Goal: Information Seeking & Learning: Learn about a topic

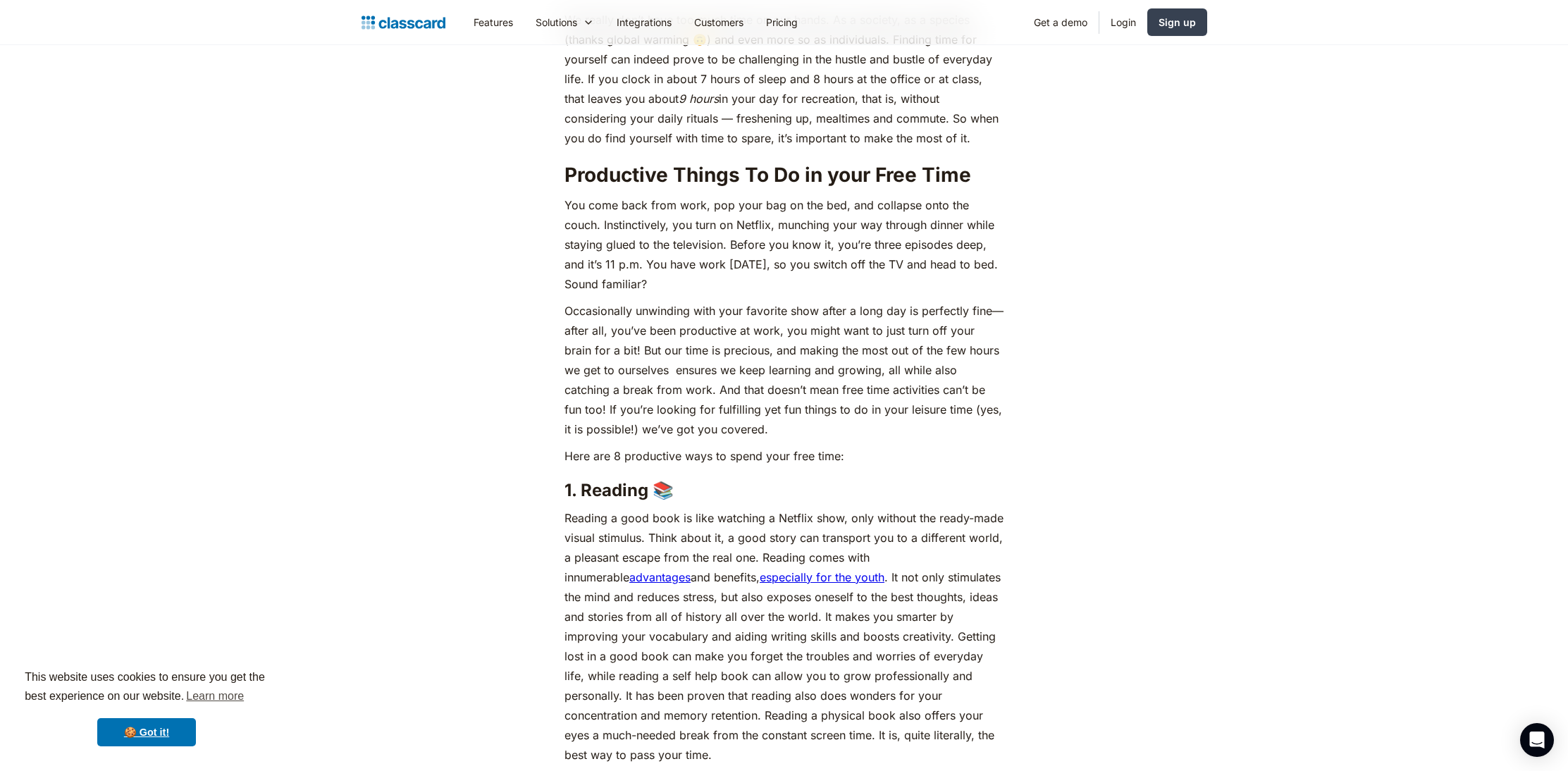
scroll to position [829, 0]
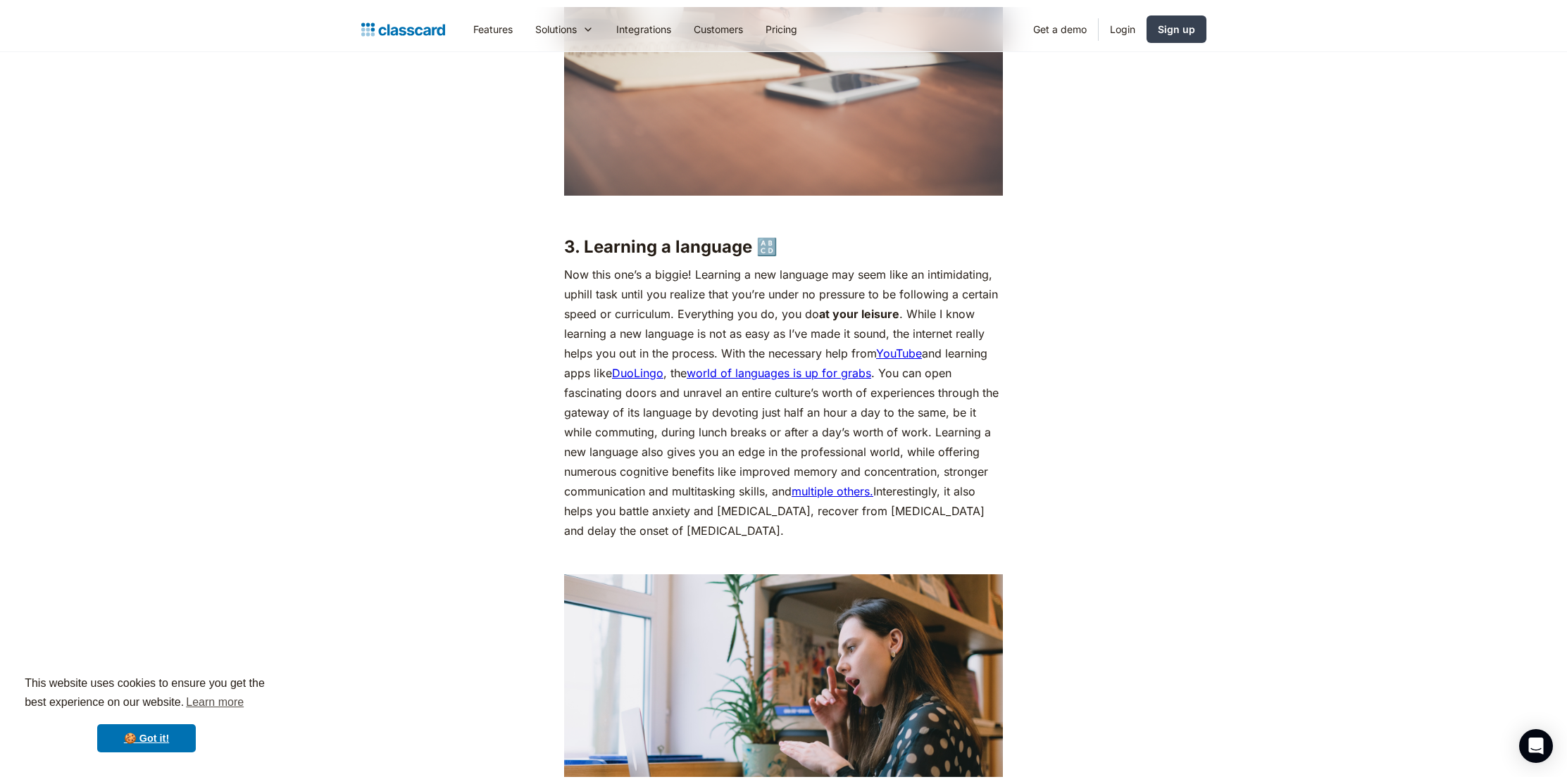
scroll to position [2497, 0]
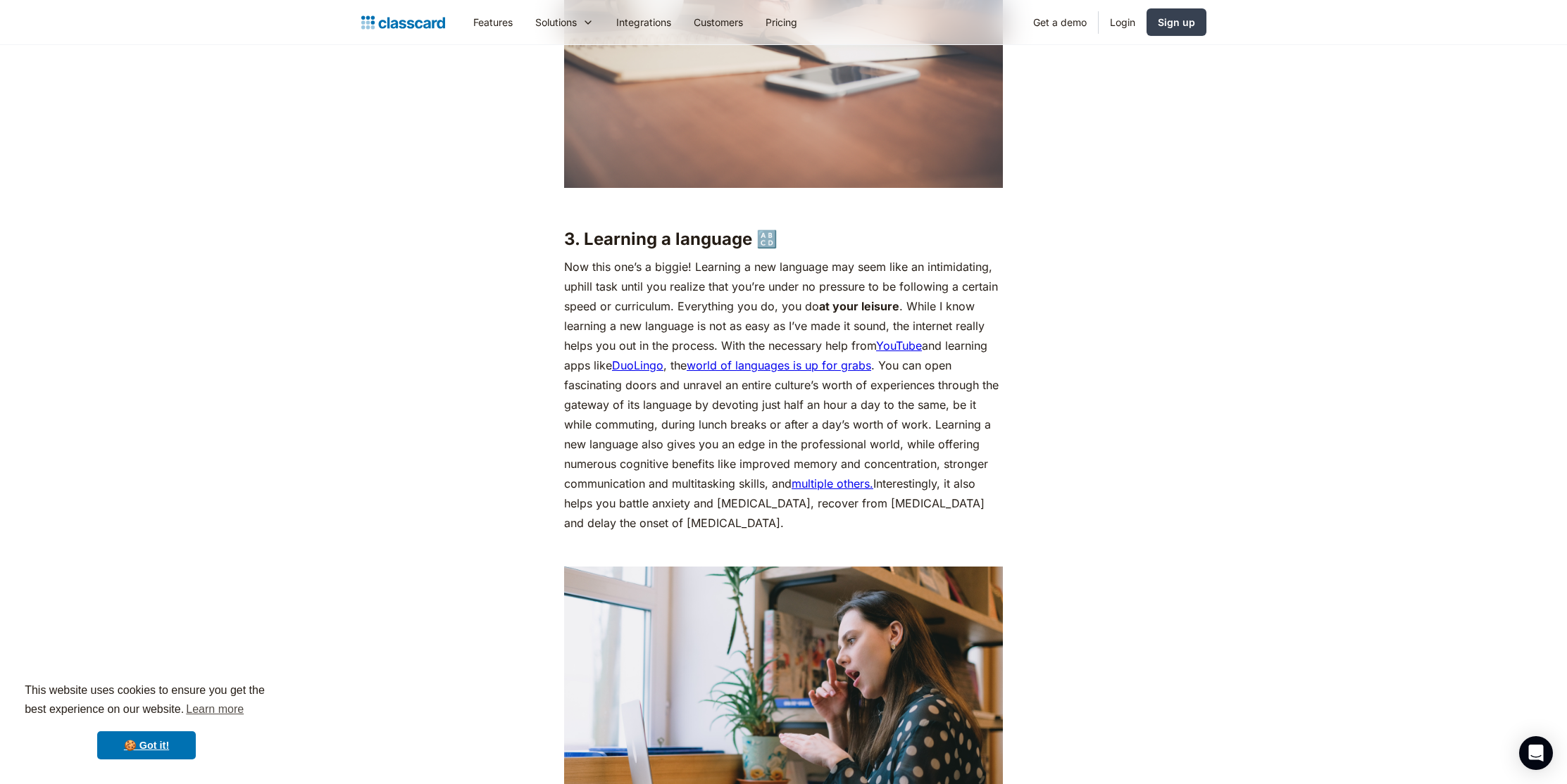
click at [970, 399] on p "Now this one’s a biggie! Learning a new language may seem like an intimidating,…" at bounding box center [784, 395] width 439 height 276
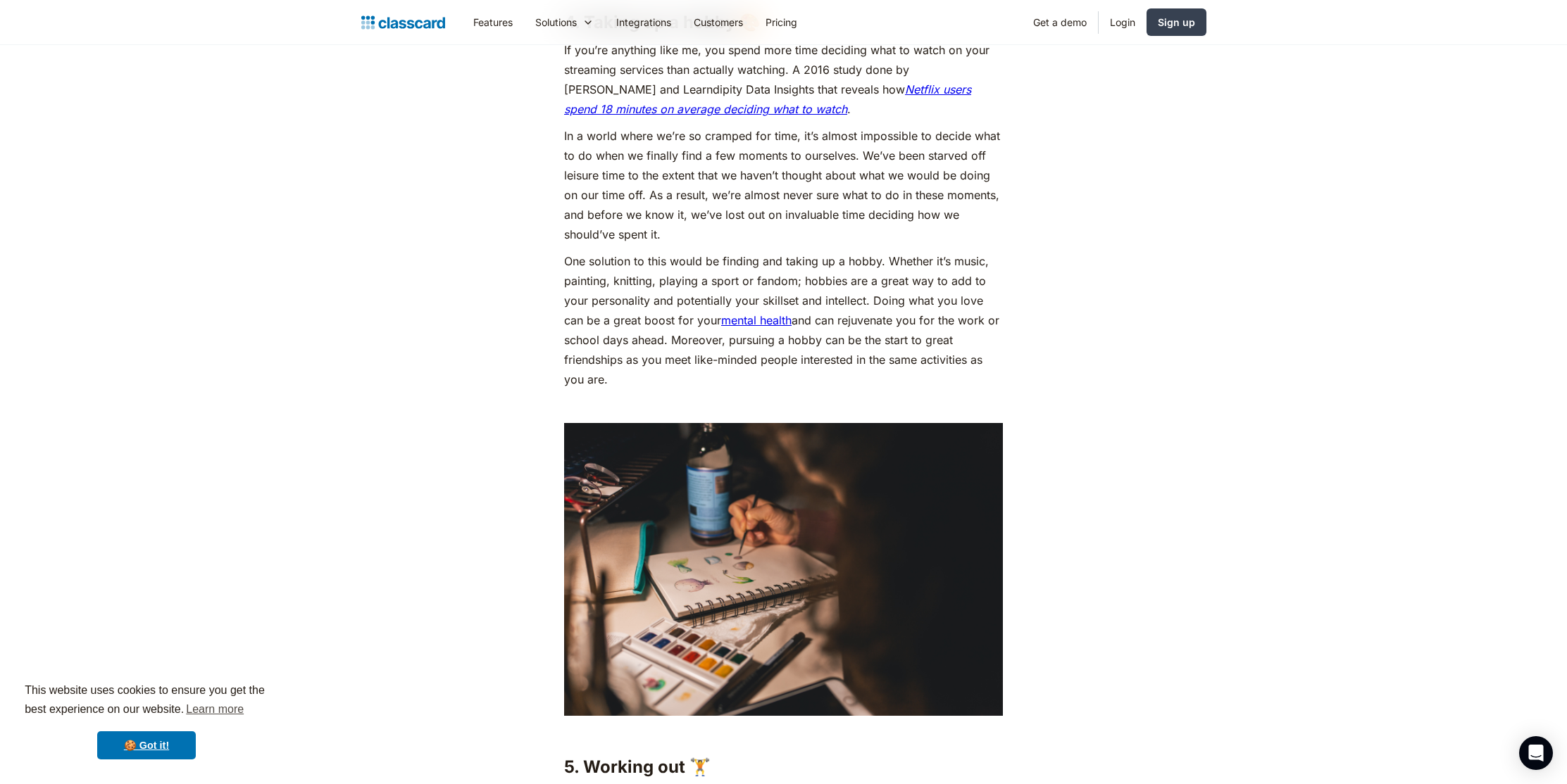
scroll to position [3389, 0]
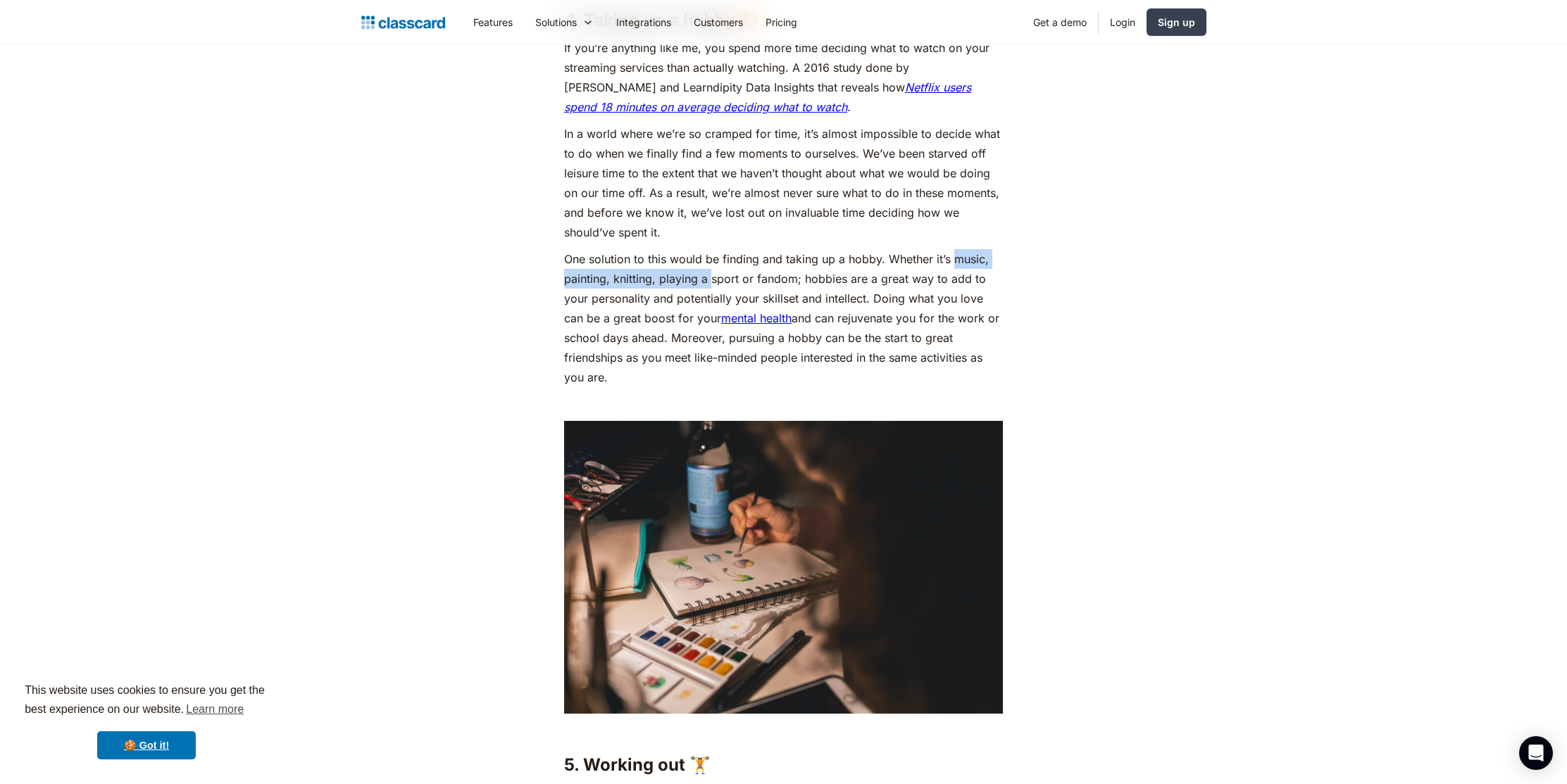
drag, startPoint x: 954, startPoint y: 274, endPoint x: 733, endPoint y: 296, distance: 222.1
click at [717, 297] on p "One solution to this would be finding and taking up a hobby. Whether it’s music…" at bounding box center [784, 318] width 439 height 138
click at [733, 296] on p "One solution to this would be finding and taking up a hobby. Whether it’s music…" at bounding box center [784, 318] width 439 height 138
click at [813, 272] on p "One solution to this would be finding and taking up a hobby. Whether it’s music…" at bounding box center [784, 318] width 439 height 138
click at [798, 265] on div "We really don’t have too much time on our hands. As a society, as a species (th…" at bounding box center [784, 455] width 439 height 6010
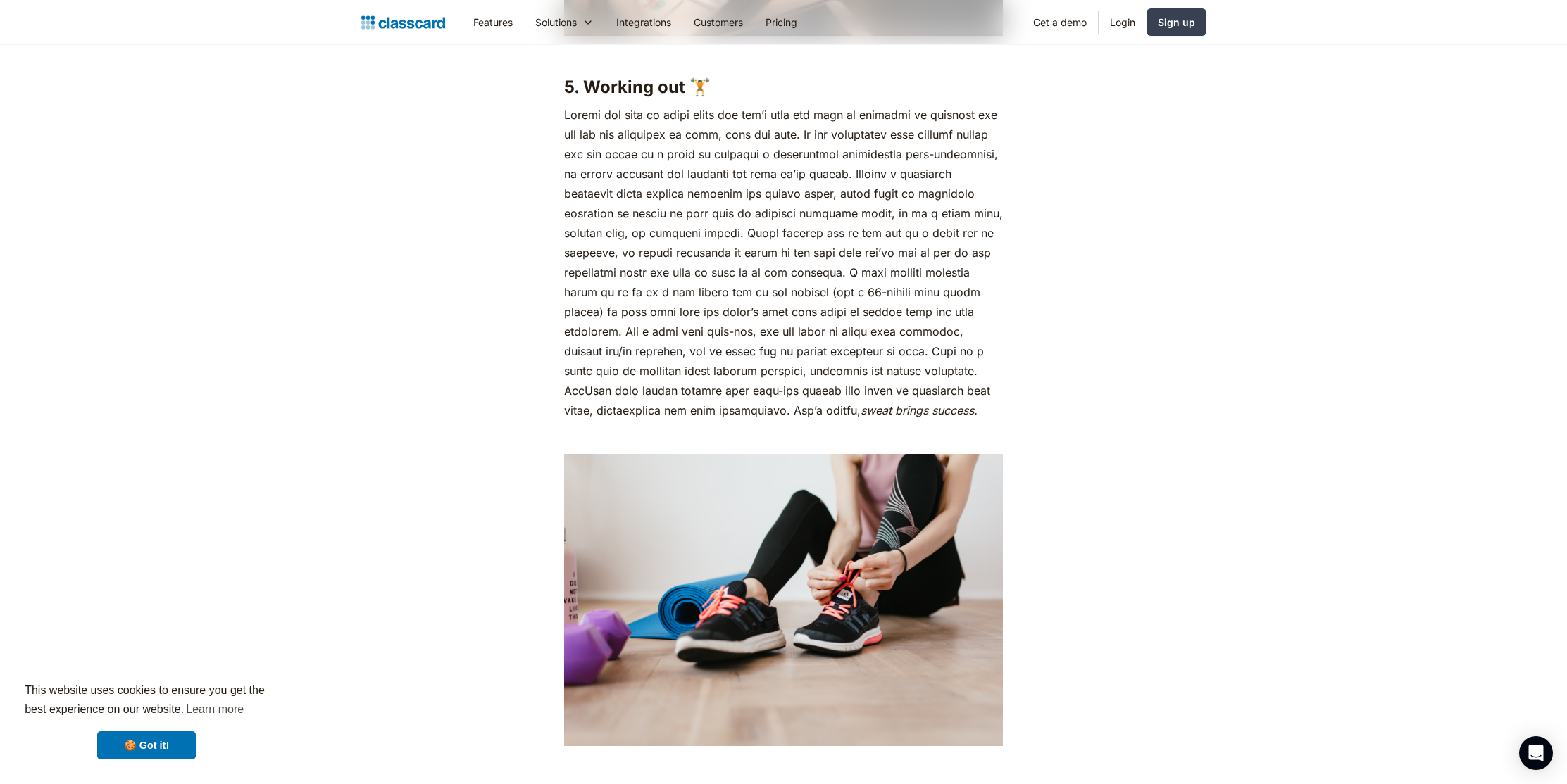
scroll to position [4066, 0]
click at [792, 271] on p "sweat brings success." at bounding box center [784, 262] width 439 height 315
click at [792, 269] on p "sweat brings success." at bounding box center [784, 262] width 439 height 315
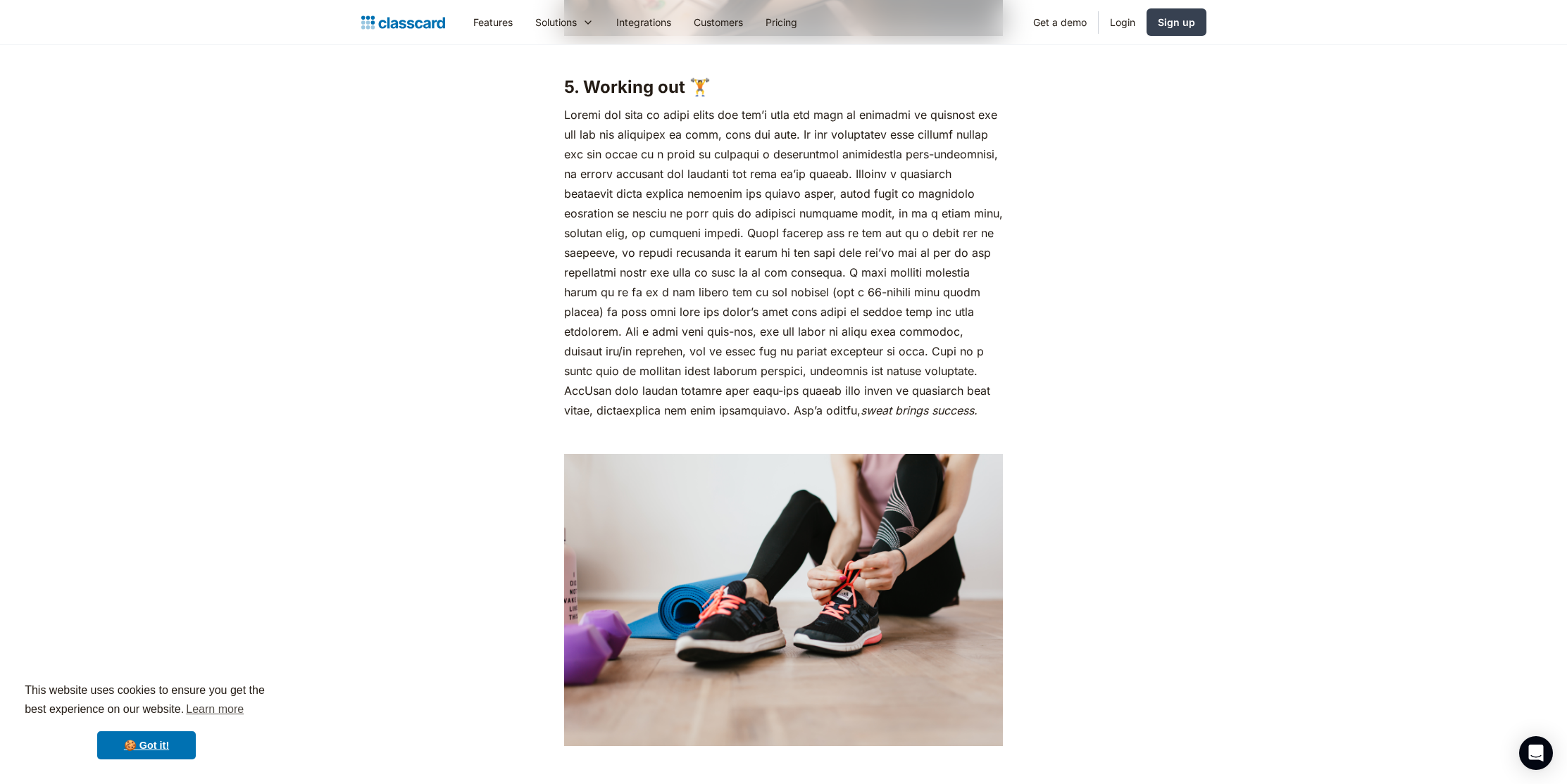
click at [888, 294] on p "sweat brings success." at bounding box center [784, 262] width 439 height 315
drag, startPoint x: 888, startPoint y: 288, endPoint x: 744, endPoint y: 324, distance: 148.4
click at [887, 288] on p "sweat brings success." at bounding box center [784, 262] width 439 height 315
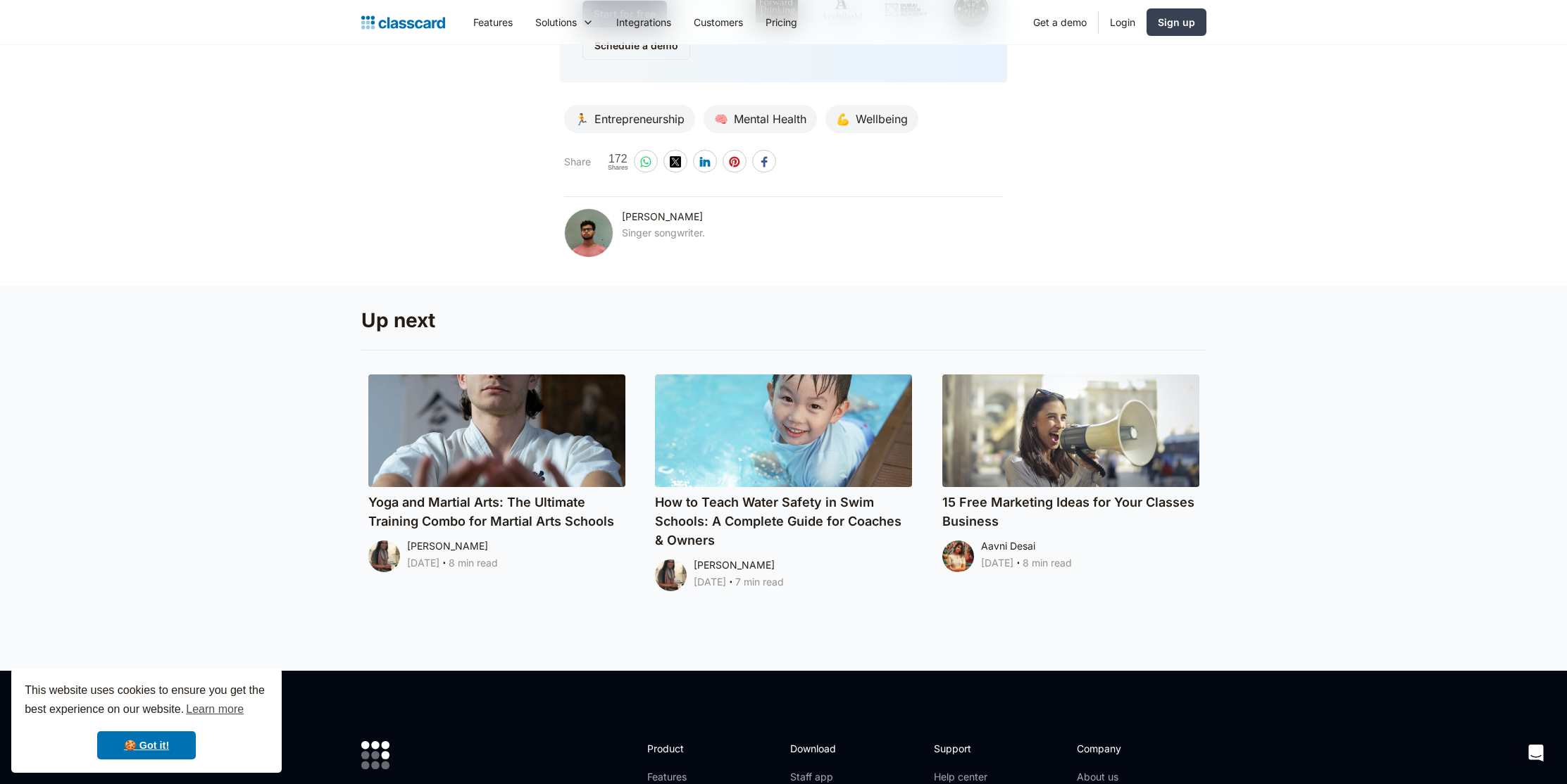
scroll to position [7203, 0]
